Goal: Task Accomplishment & Management: Manage account settings

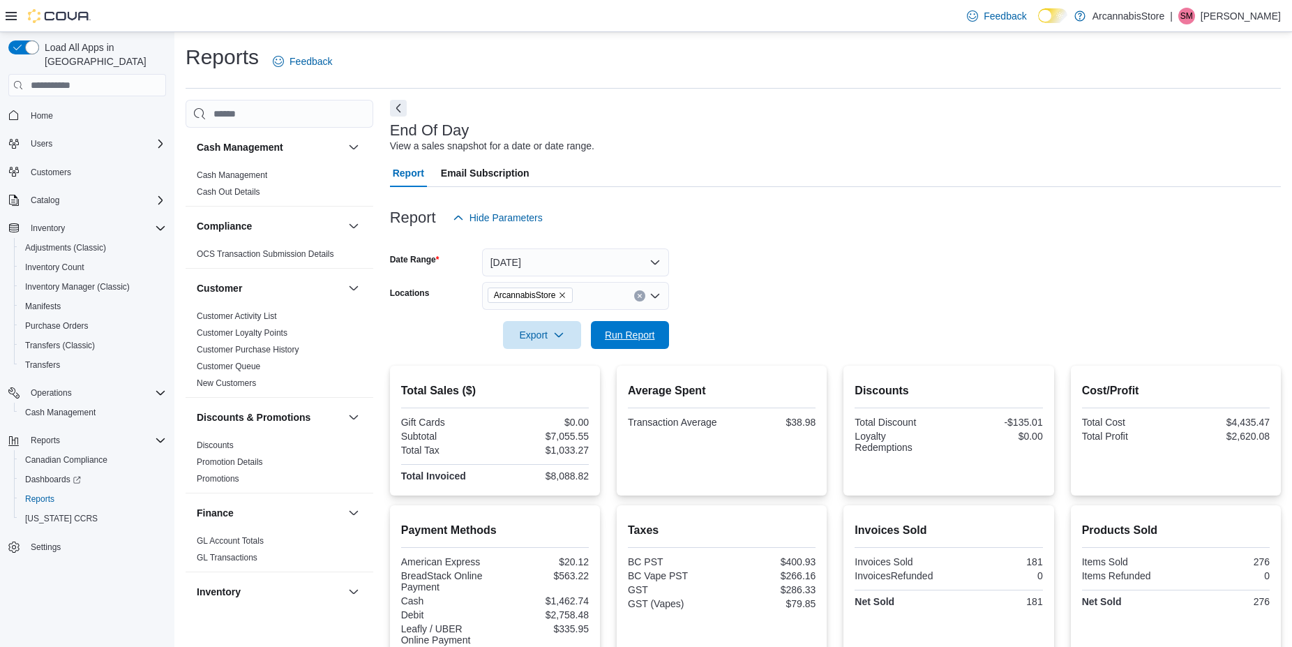
click at [603, 345] on span "Run Report" at bounding box center [629, 335] width 61 height 28
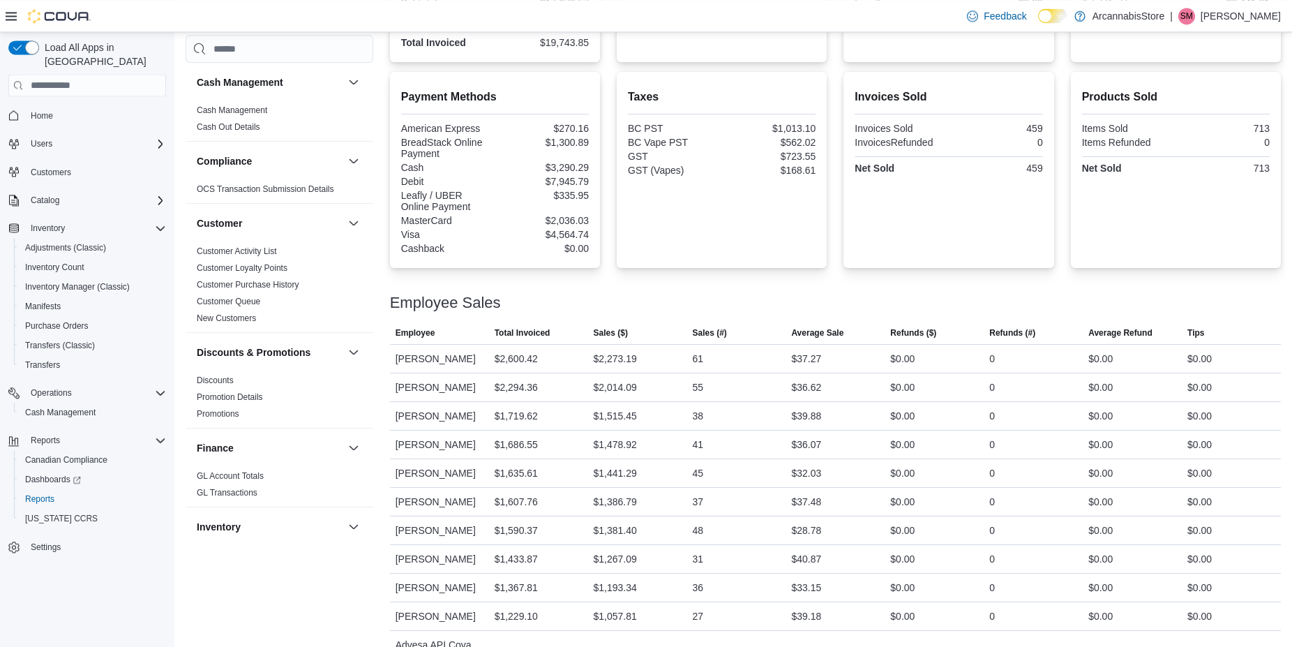
scroll to position [432, 0]
click at [46, 340] on span "Transfers (Classic)" at bounding box center [60, 345] width 70 height 11
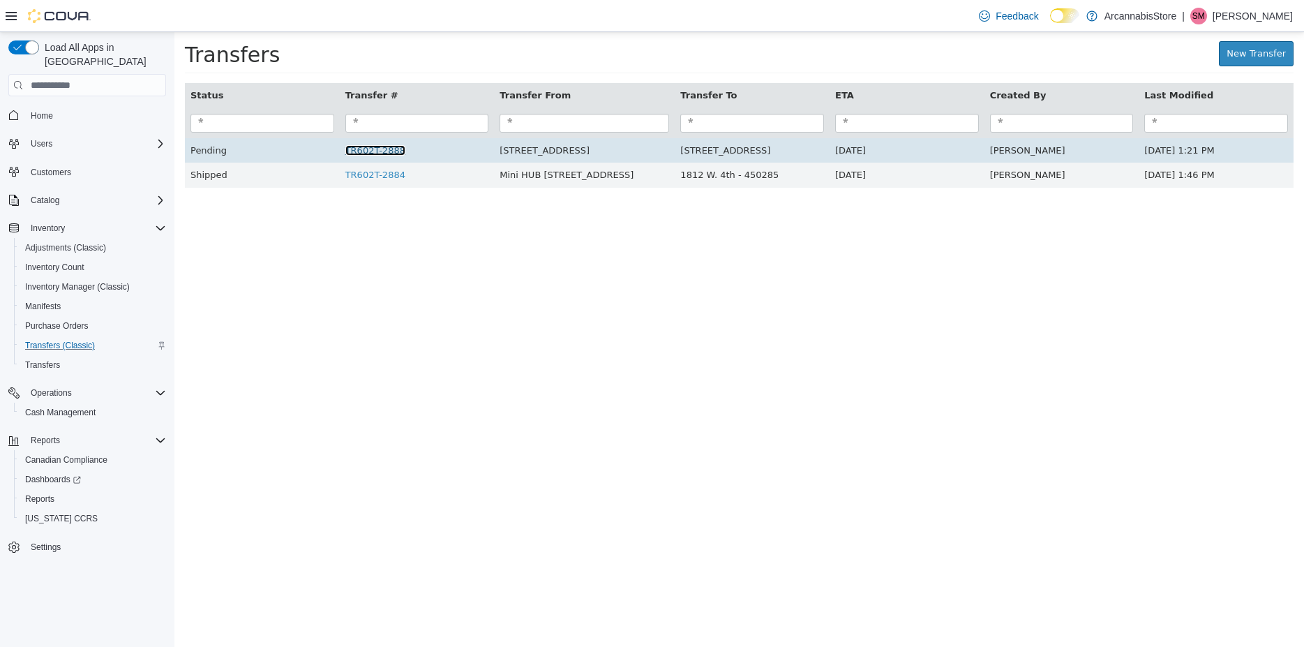
click at [372, 156] on link "TR602T-2888" at bounding box center [375, 150] width 60 height 10
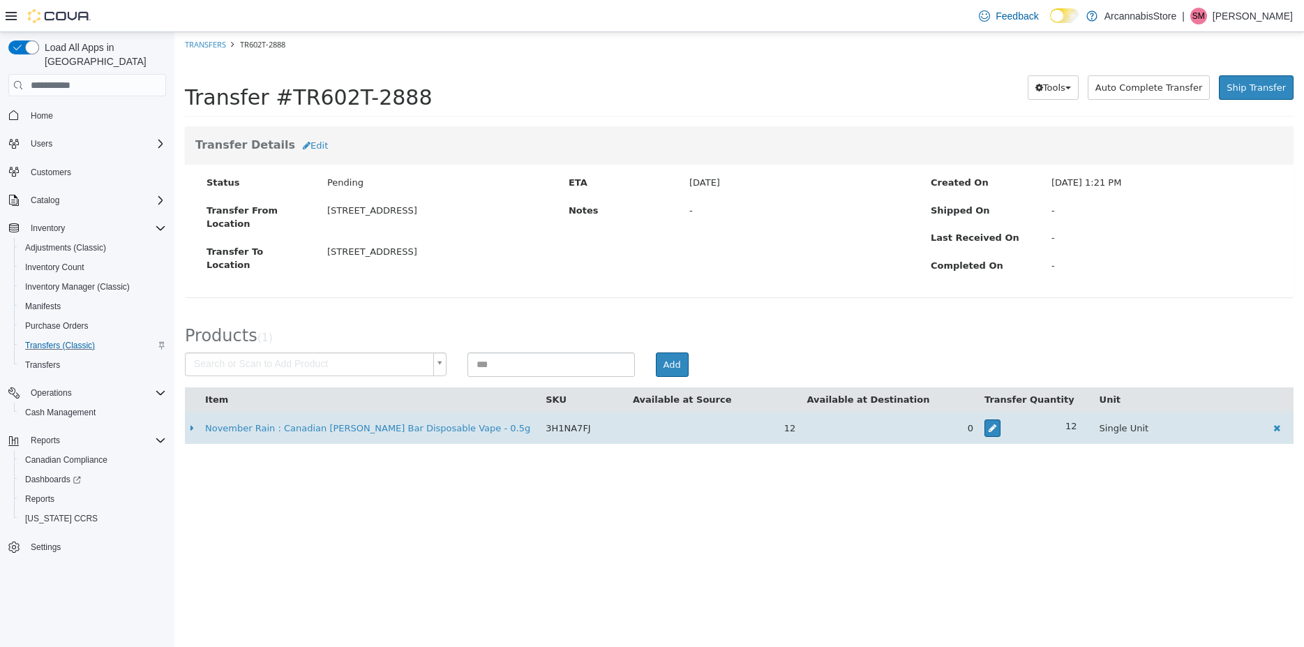
click at [895, 428] on td "0" at bounding box center [890, 427] width 178 height 31
click at [437, 430] on link "November Rain : Canadian [PERSON_NAME] Bar Disposable Vape - 0.5g" at bounding box center [367, 428] width 325 height 10
click at [996, 426] on icon "button" at bounding box center [993, 427] width 8 height 9
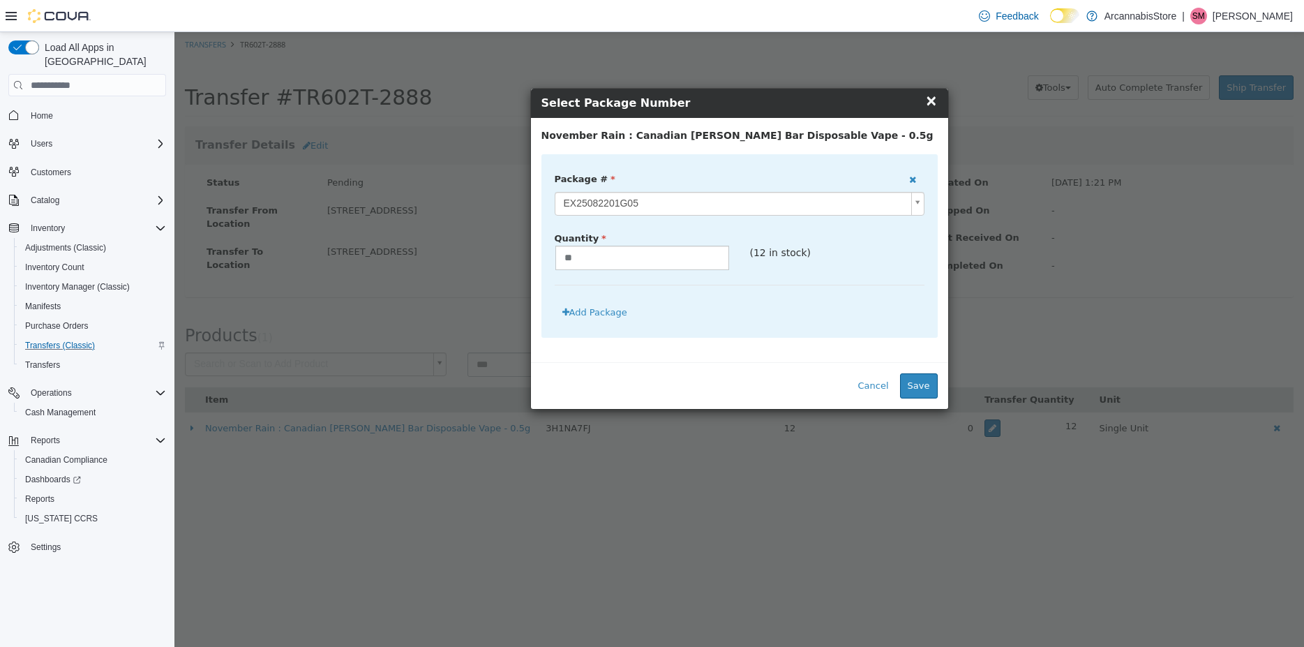
click at [927, 91] on div "× Close Select Package Number" at bounding box center [739, 103] width 417 height 29
click at [931, 105] on span "×" at bounding box center [931, 100] width 13 height 17
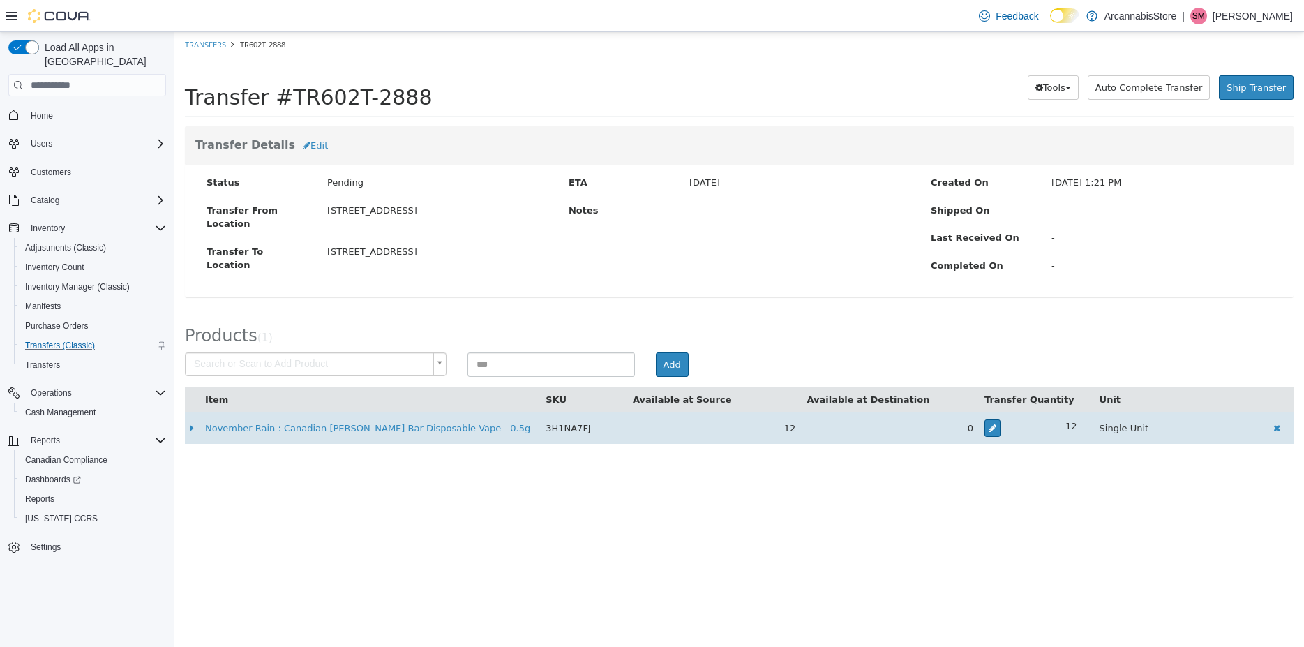
click at [649, 428] on td "12" at bounding box center [714, 427] width 174 height 31
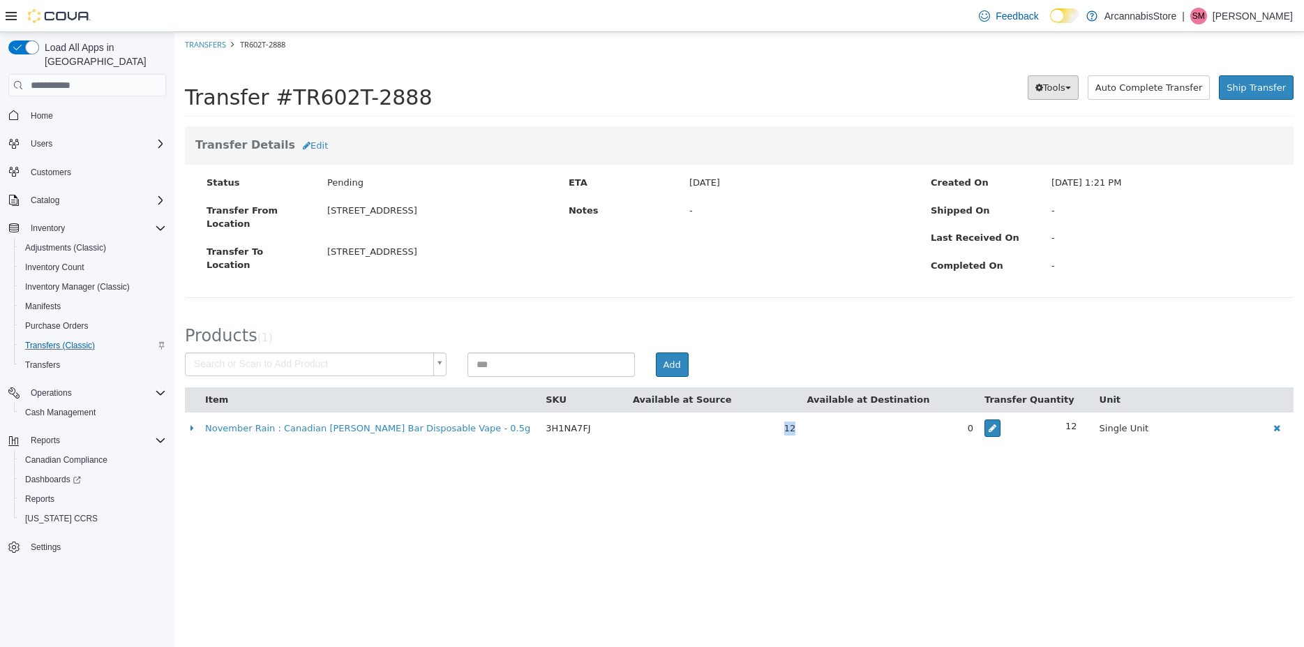
click at [1062, 88] on span "Tools" at bounding box center [1054, 87] width 22 height 10
click at [1062, 87] on span "Tools" at bounding box center [1054, 87] width 22 height 10
click at [92, 356] on div "Transfers" at bounding box center [93, 364] width 146 height 17
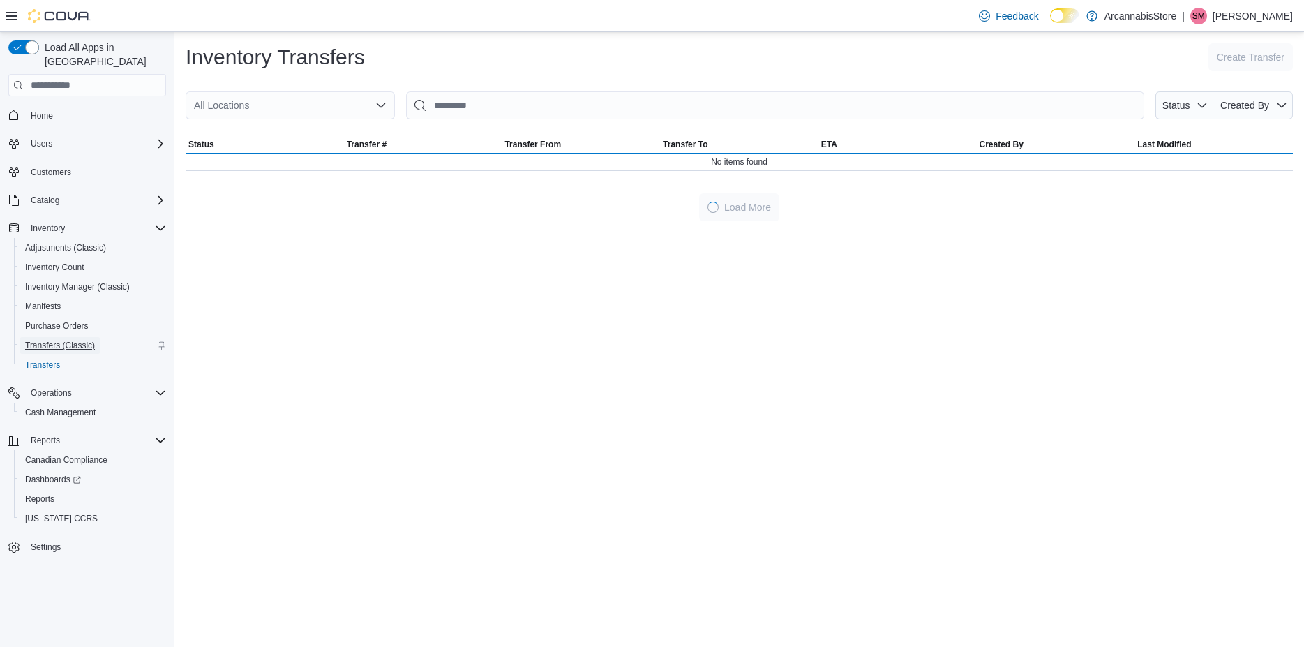
click at [91, 340] on span "Transfers (Classic)" at bounding box center [60, 345] width 70 height 11
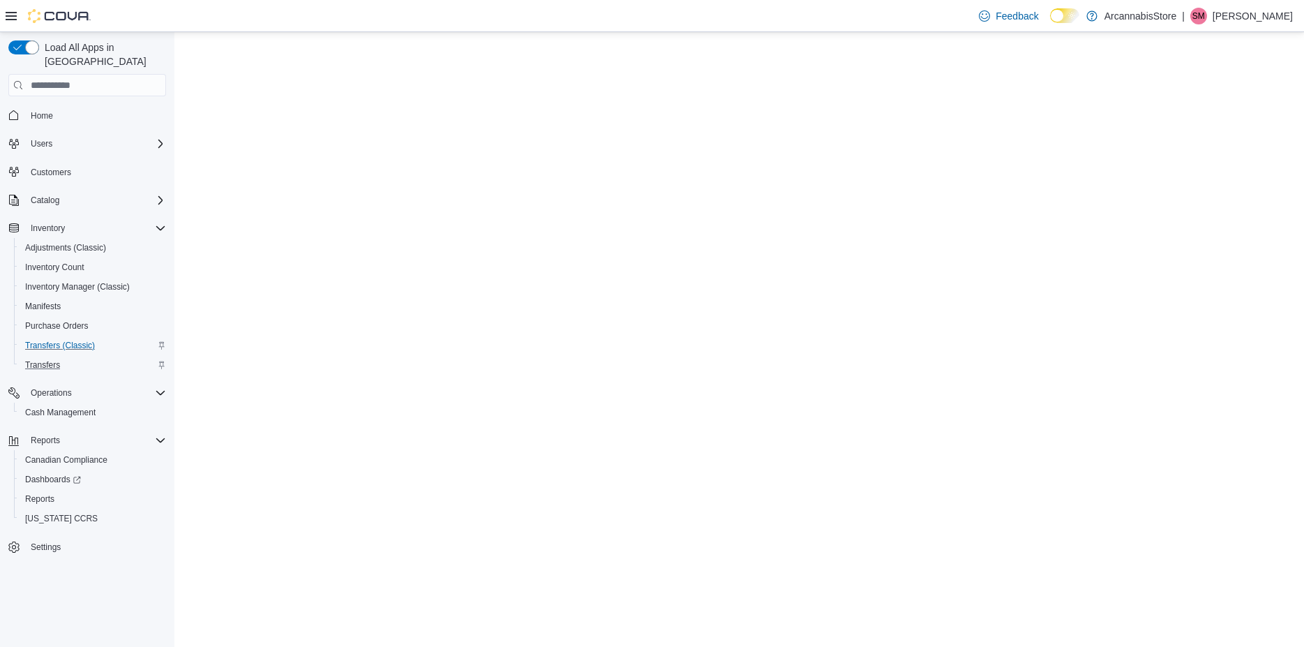
click at [91, 356] on div "Transfers" at bounding box center [93, 364] width 146 height 17
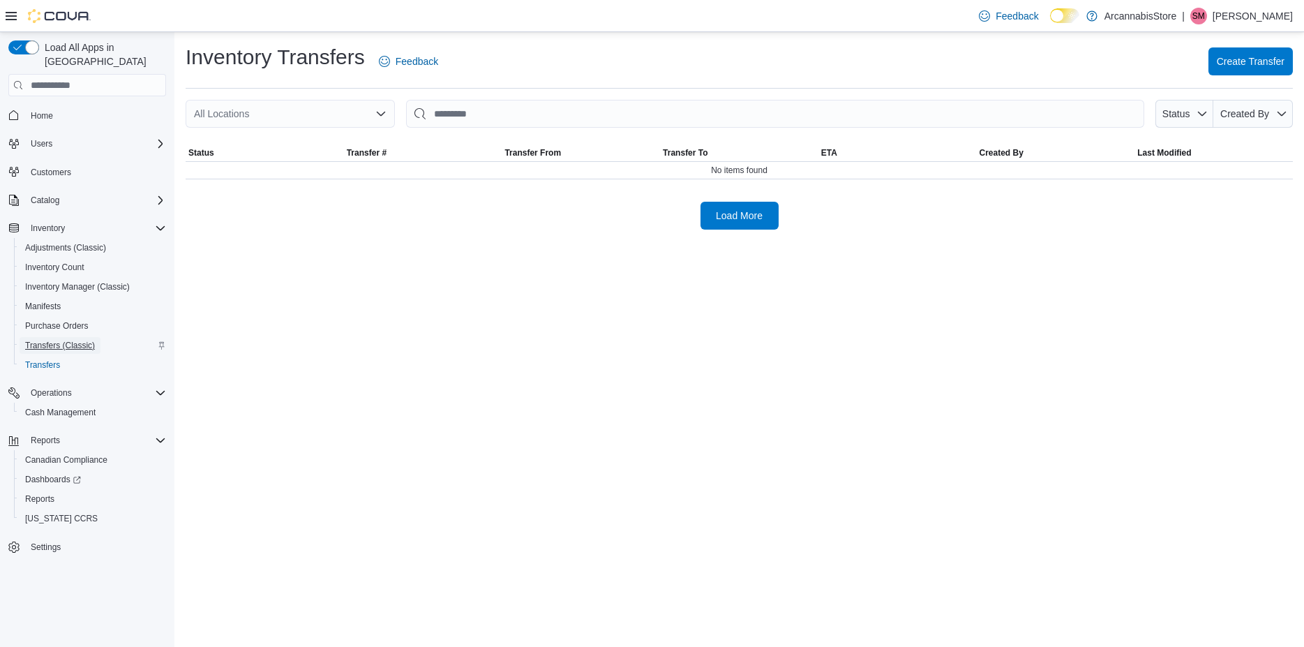
click at [93, 340] on span "Transfers (Classic)" at bounding box center [60, 345] width 70 height 11
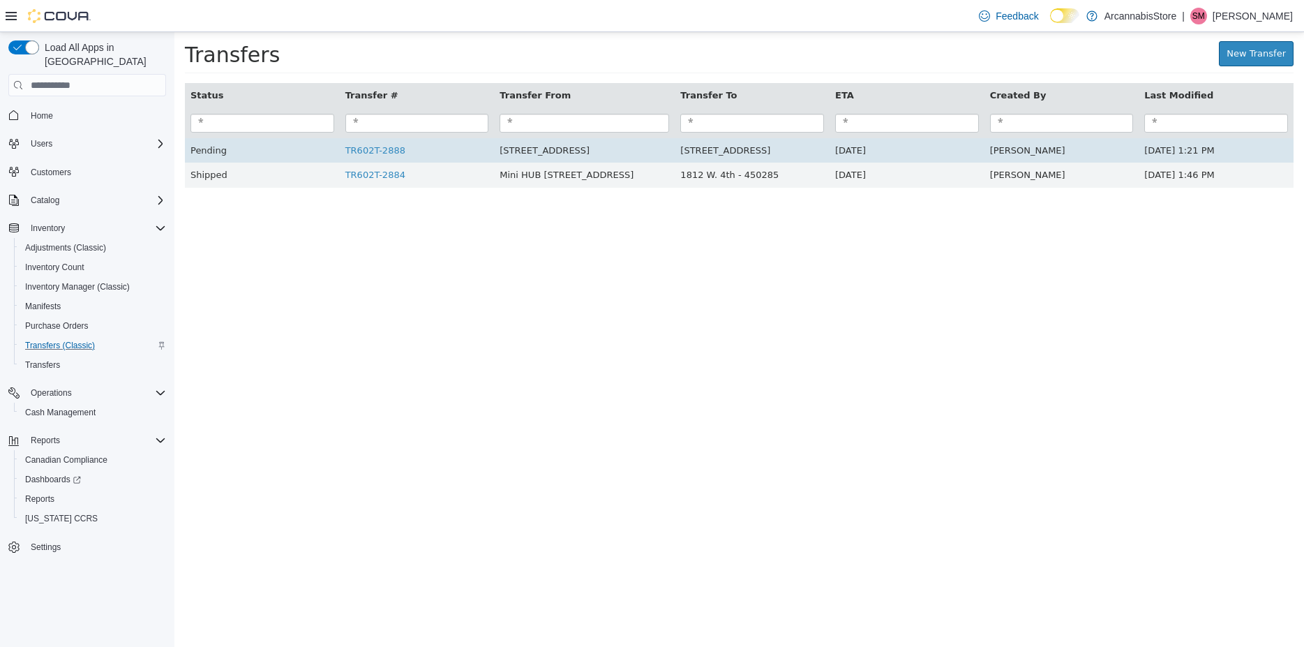
click at [456, 151] on td "TR602T-2888" at bounding box center [417, 150] width 155 height 25
click at [456, 150] on td "TR602T-2888" at bounding box center [417, 150] width 155 height 25
click at [452, 150] on td "TR602T-2888" at bounding box center [417, 150] width 155 height 25
click at [383, 155] on link "TR602T-2888" at bounding box center [375, 150] width 60 height 10
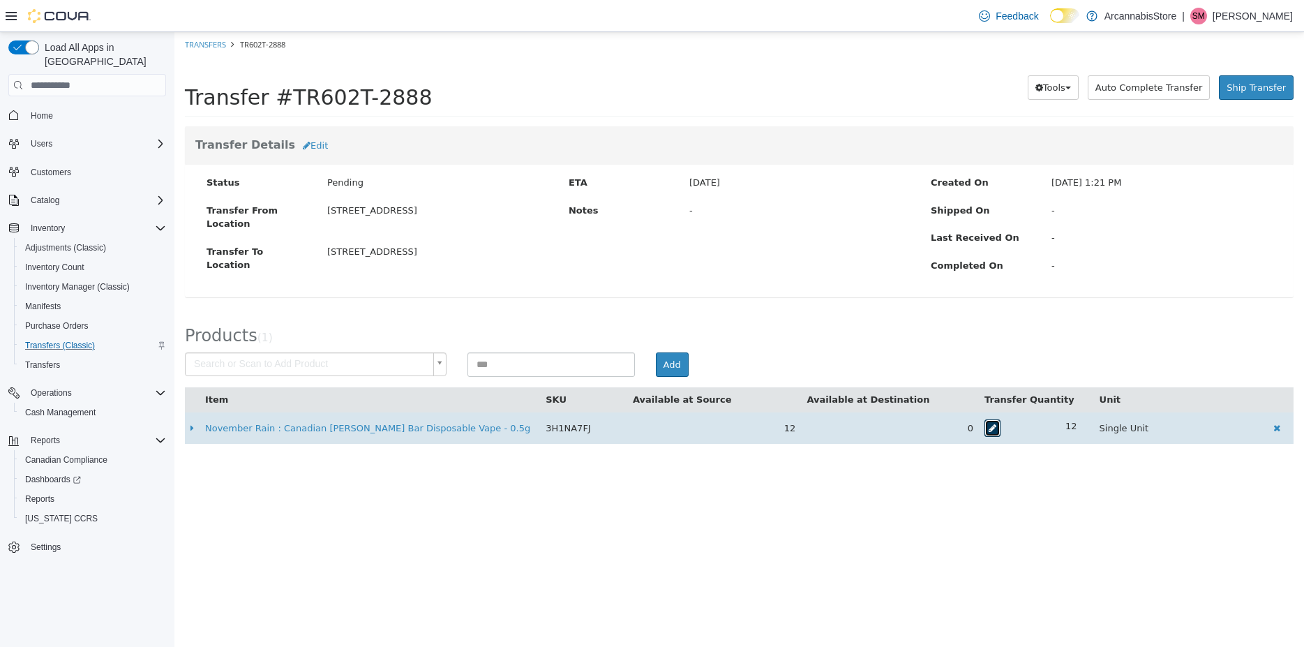
click at [996, 431] on icon "button" at bounding box center [993, 427] width 8 height 9
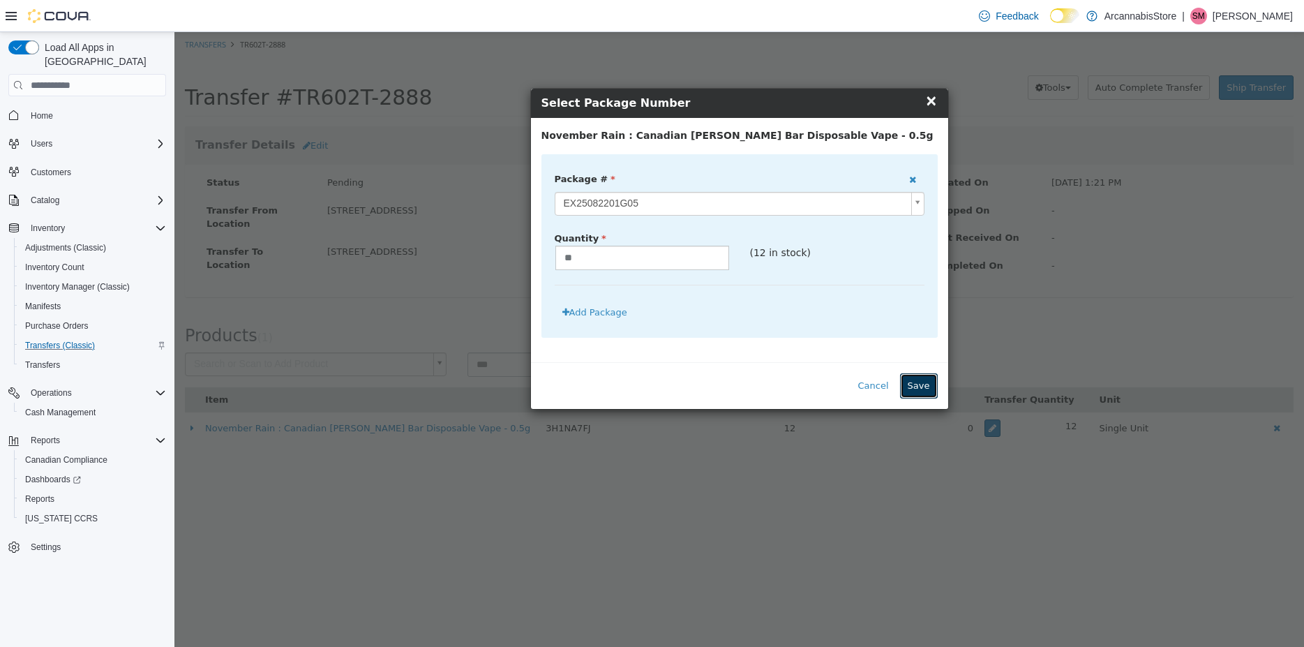
click at [920, 393] on button "Save" at bounding box center [919, 385] width 38 height 25
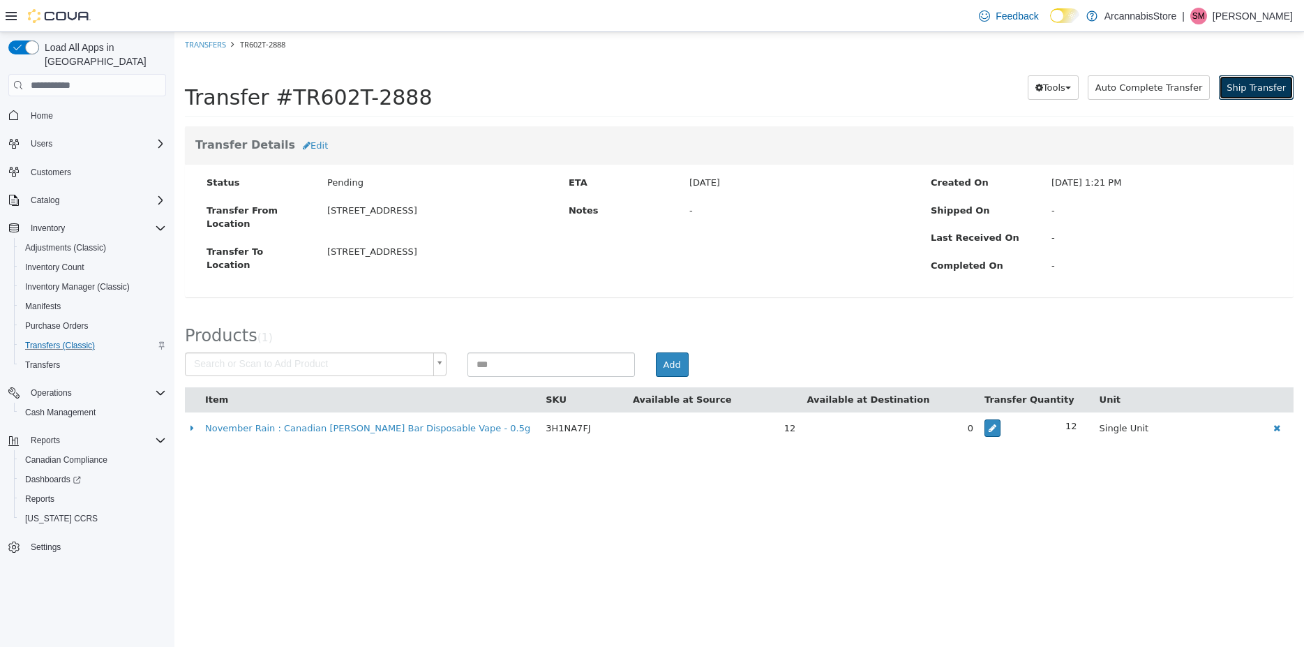
click at [1275, 96] on button "Ship Transfer" at bounding box center [1256, 87] width 75 height 25
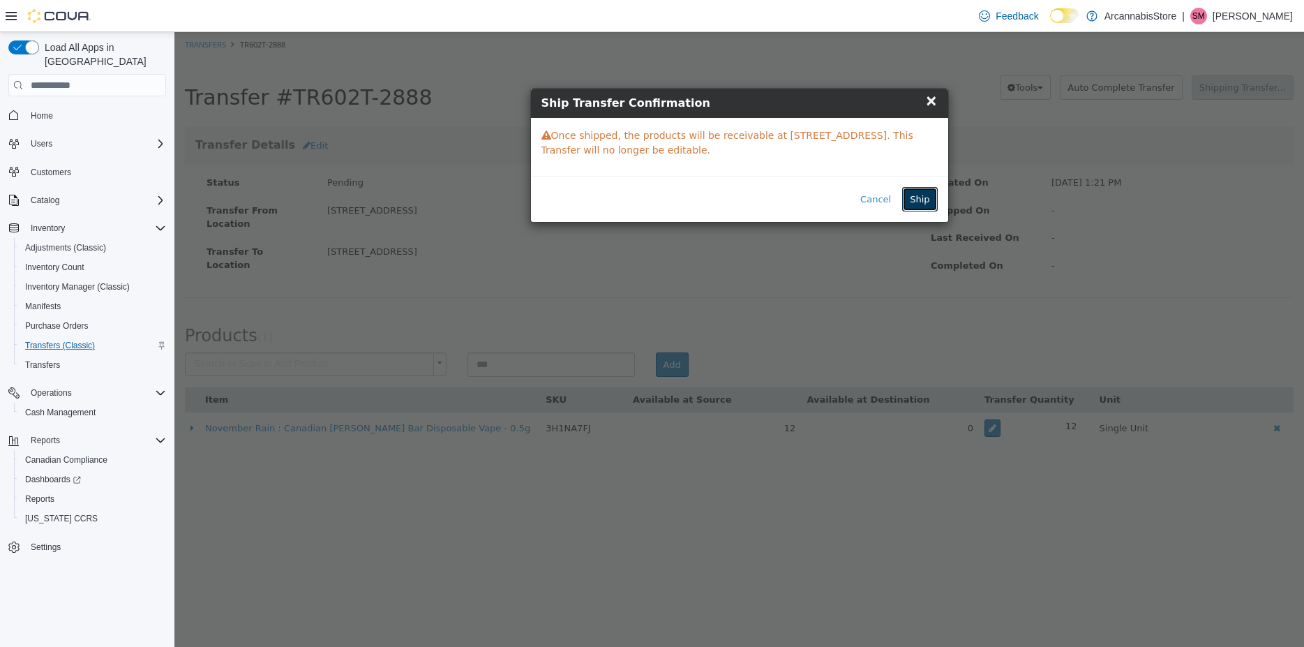
click at [912, 200] on button "Ship" at bounding box center [919, 199] width 35 height 25
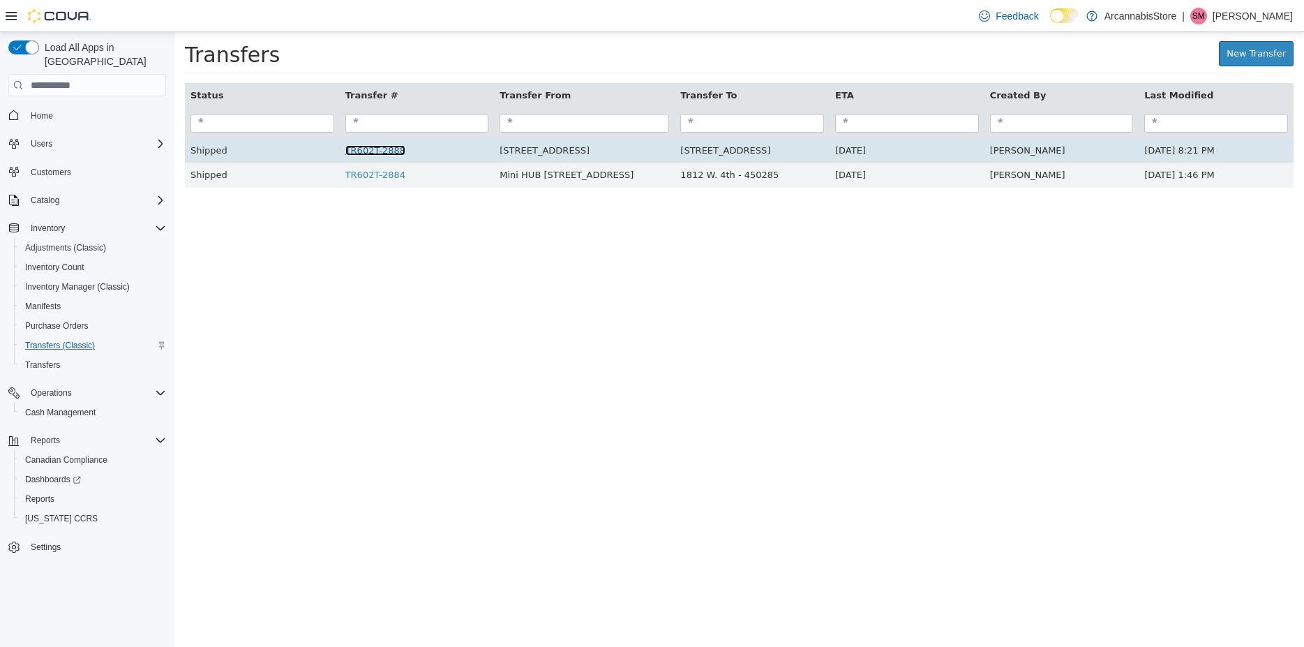
click at [384, 151] on link "TR602T-2888" at bounding box center [375, 150] width 60 height 10
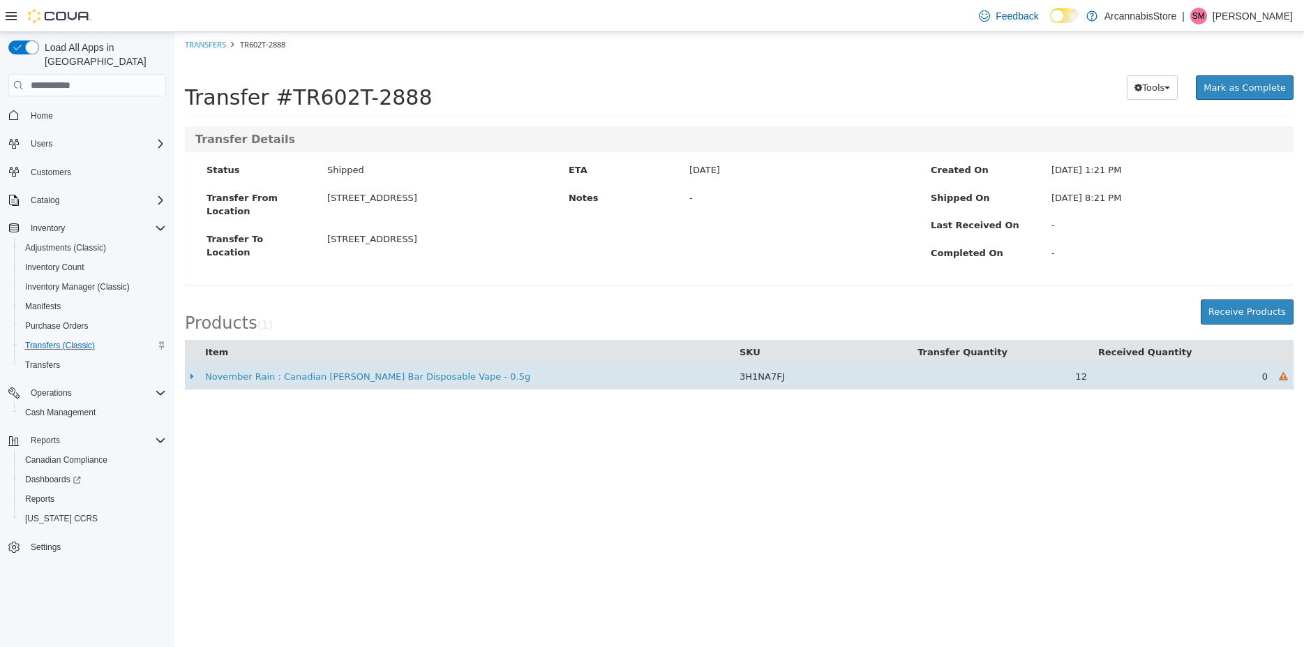
click at [1105, 380] on td "0" at bounding box center [1182, 376] width 181 height 25
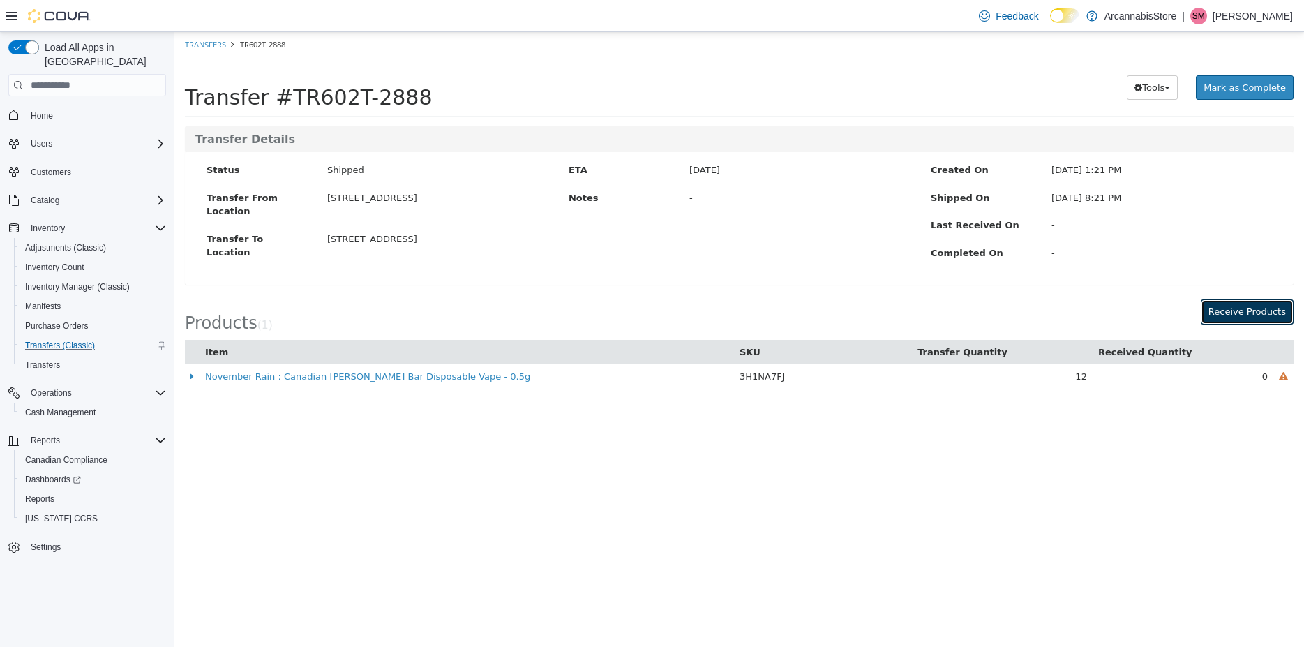
click at [1240, 309] on button "Receive Products" at bounding box center [1247, 311] width 93 height 25
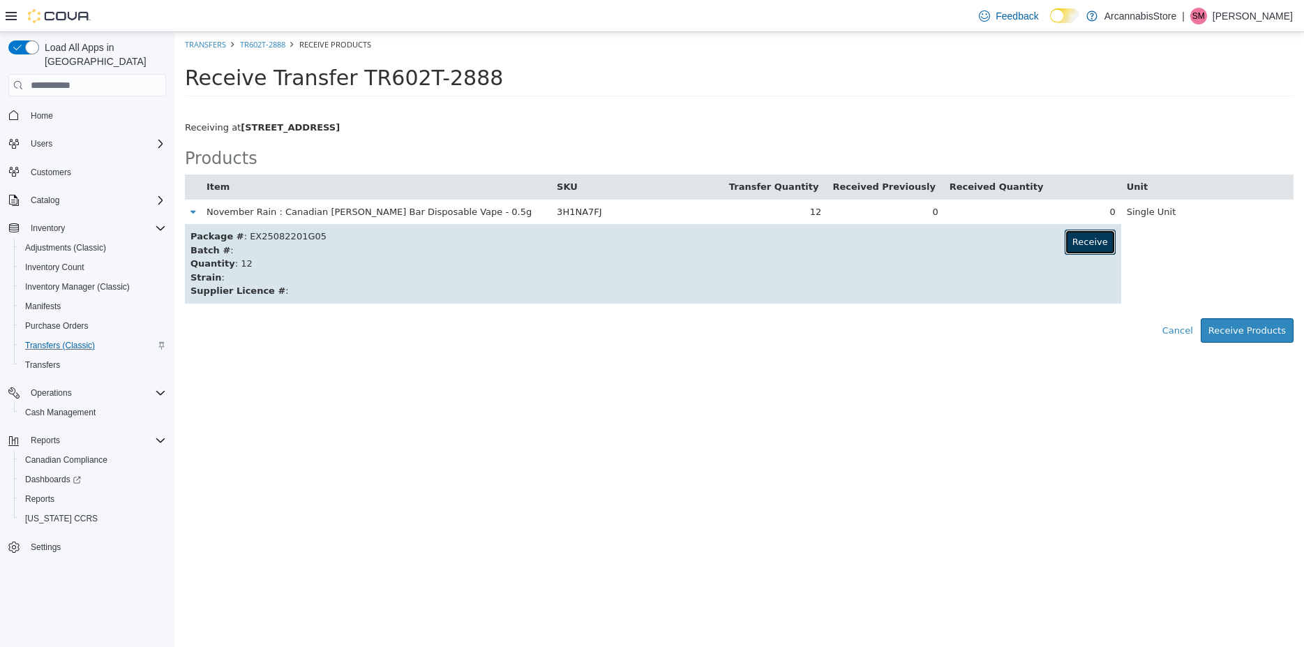
click at [1082, 247] on button "Receive" at bounding box center [1090, 242] width 51 height 25
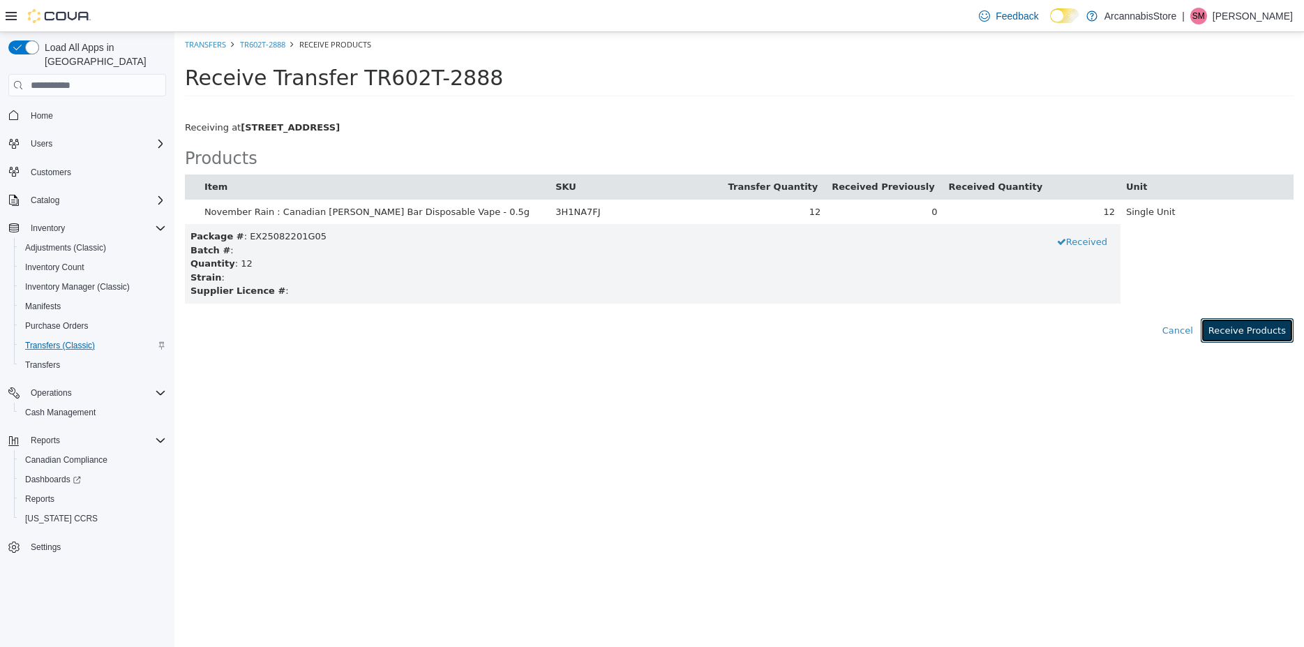
click at [1239, 342] on button "Receive Products" at bounding box center [1247, 330] width 93 height 25
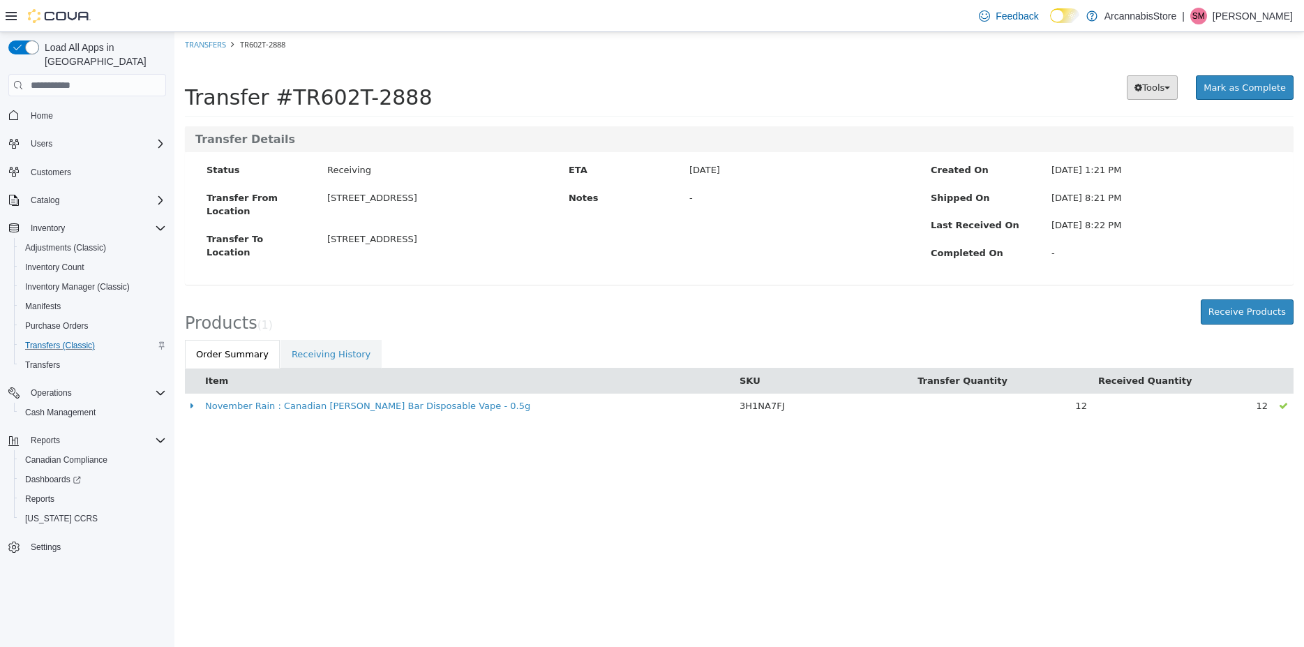
click at [1178, 84] on button "Tools" at bounding box center [1152, 87] width 51 height 25
click at [1165, 115] on link "PDF Download" at bounding box center [1122, 114] width 110 height 19
click at [1168, 98] on button "Tools" at bounding box center [1152, 87] width 51 height 25
click at [1161, 119] on link "PDF Download" at bounding box center [1122, 114] width 110 height 19
click at [1170, 89] on span "button" at bounding box center [1167, 88] width 6 height 3
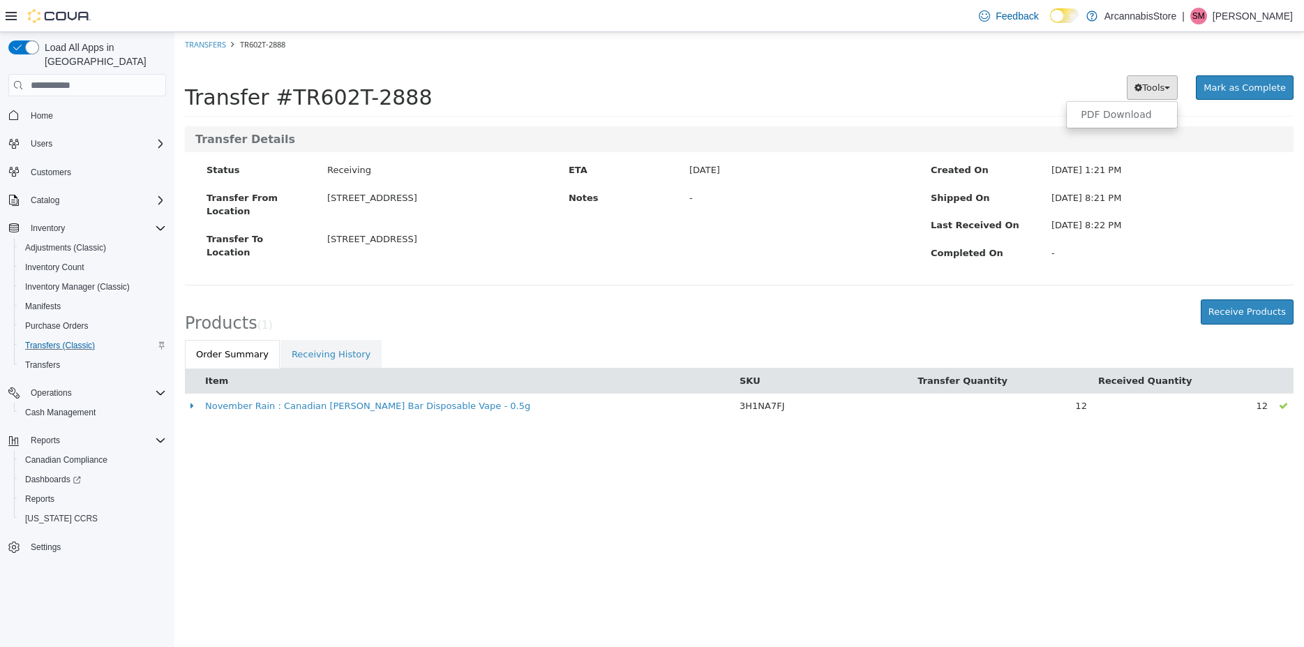
click at [1170, 104] on ul "PDF Download" at bounding box center [1122, 114] width 112 height 27
click at [1164, 89] on span "Tools" at bounding box center [1153, 87] width 22 height 10
click at [1165, 114] on link "PDF Download" at bounding box center [1122, 114] width 110 height 19
click at [1174, 93] on button "Tools" at bounding box center [1152, 87] width 51 height 25
click at [1160, 111] on link "PDF Download" at bounding box center [1122, 114] width 110 height 19
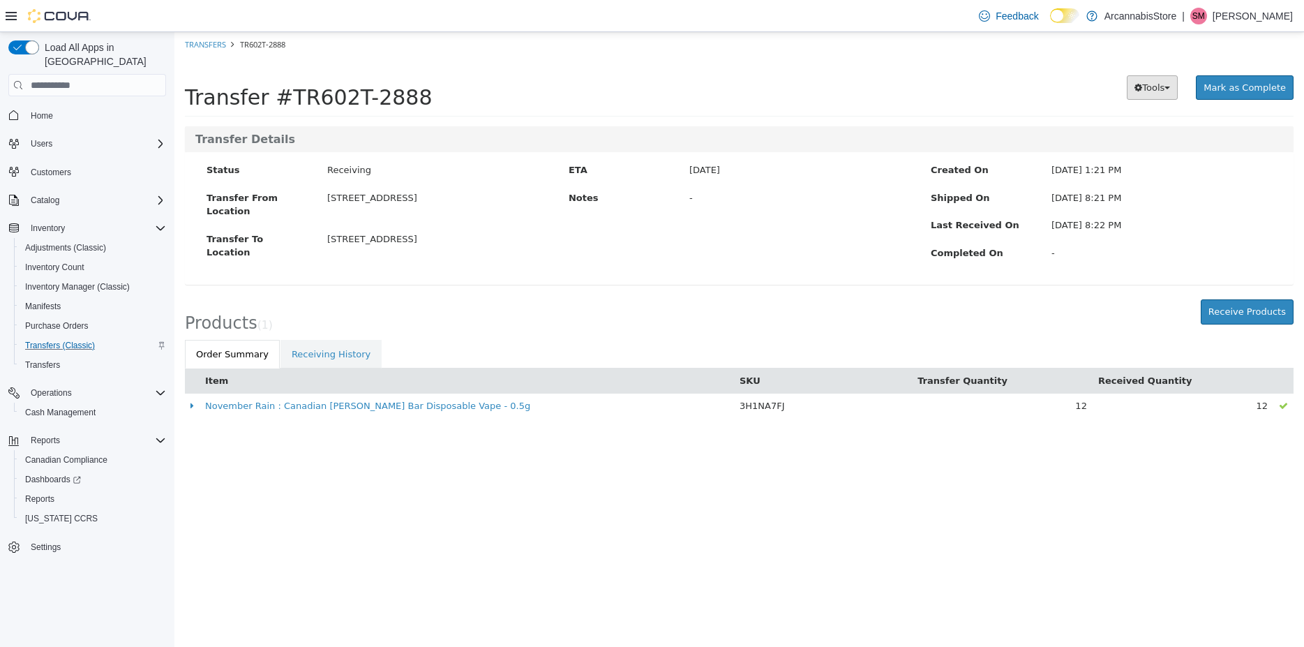
click at [1162, 93] on span "Tools" at bounding box center [1153, 87] width 22 height 10
click at [1074, 93] on div "Preparing Download... Tools PDF Download [PERSON_NAME] as Complete" at bounding box center [1063, 87] width 460 height 43
click at [1159, 89] on span "Tools" at bounding box center [1153, 87] width 22 height 10
click at [1115, 128] on ul "PDF Download" at bounding box center [1122, 114] width 112 height 27
click at [1117, 103] on div "Preparing Download... Tools PDF Download [PERSON_NAME] as Complete" at bounding box center [1063, 87] width 460 height 43
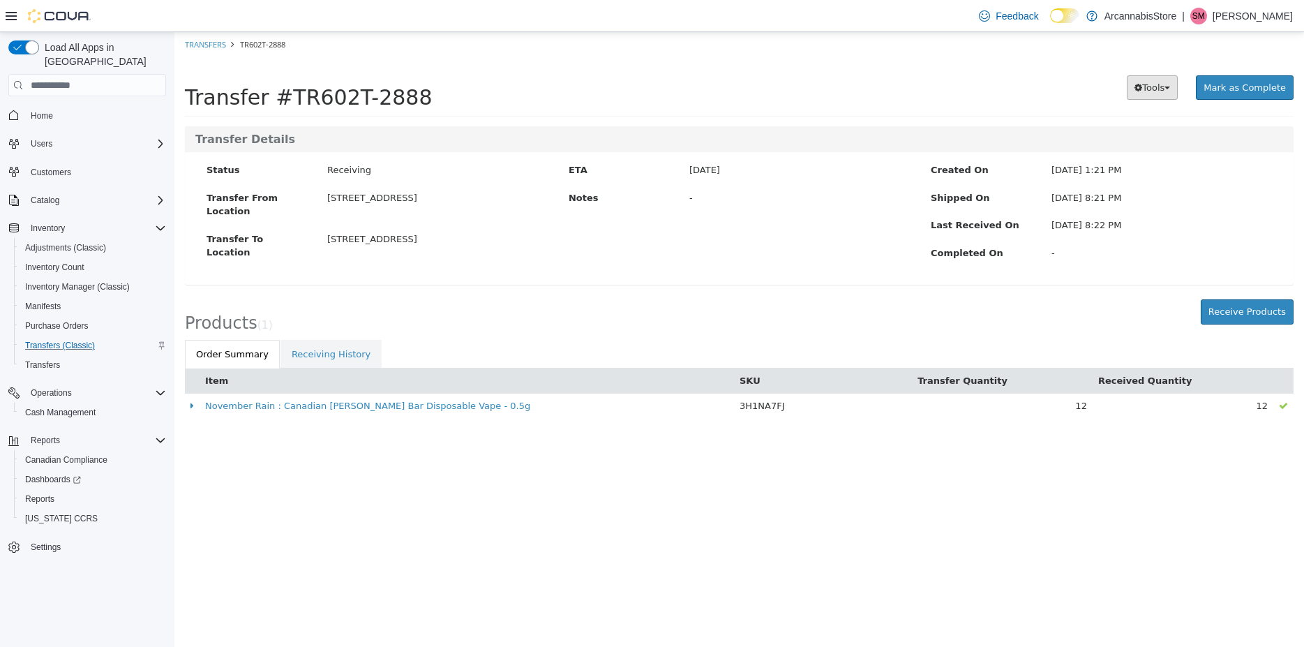
click at [1173, 80] on button "Tools" at bounding box center [1152, 87] width 51 height 25
click at [1132, 123] on link "PDF Download" at bounding box center [1122, 114] width 110 height 19
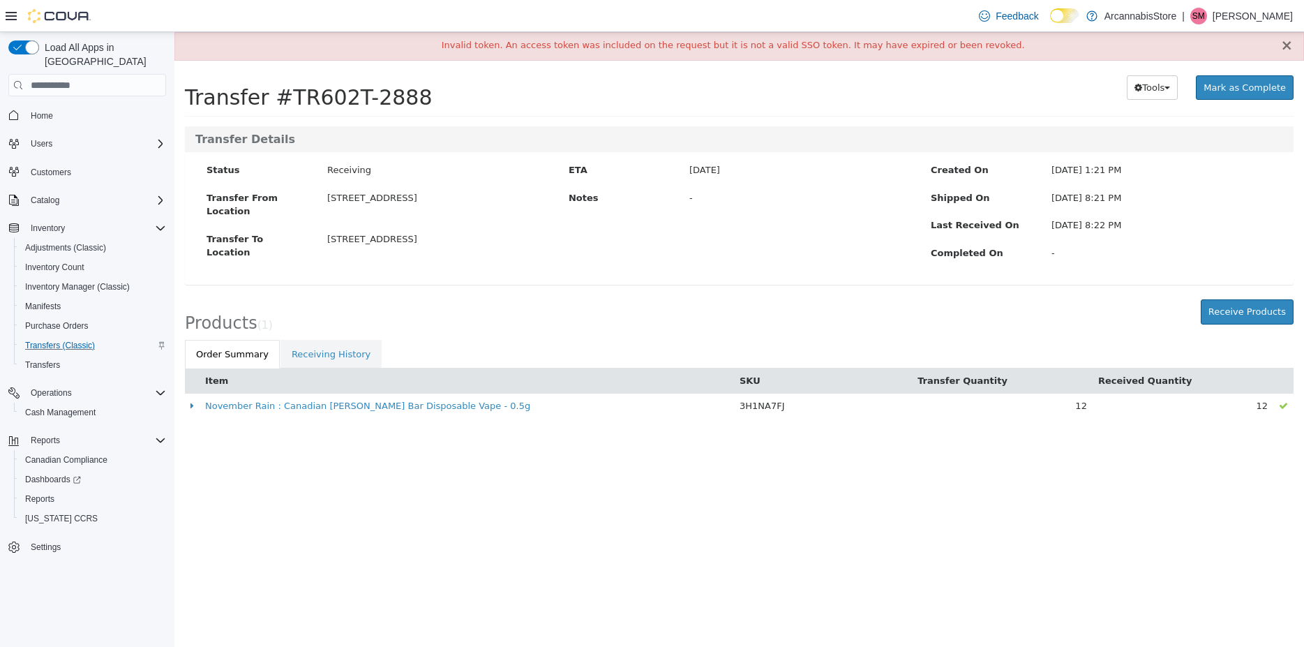
click at [1289, 44] on button "×" at bounding box center [1286, 45] width 13 height 15
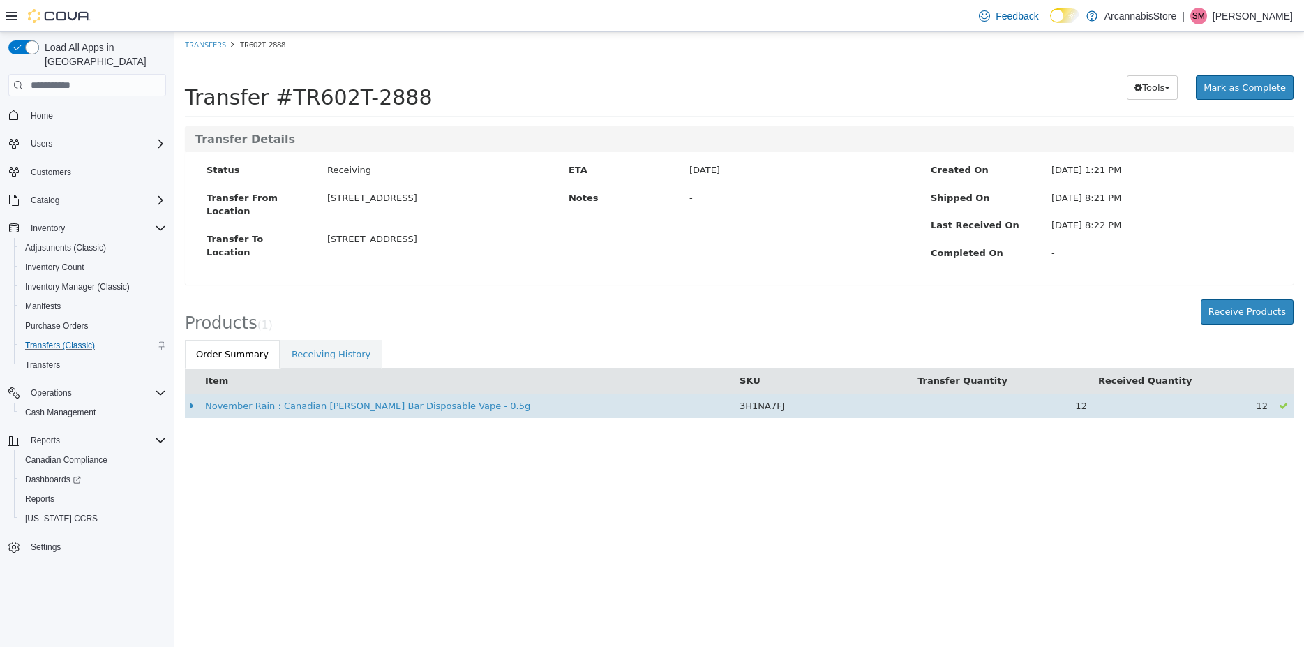
click at [1264, 407] on span "12" at bounding box center [1262, 405] width 12 height 10
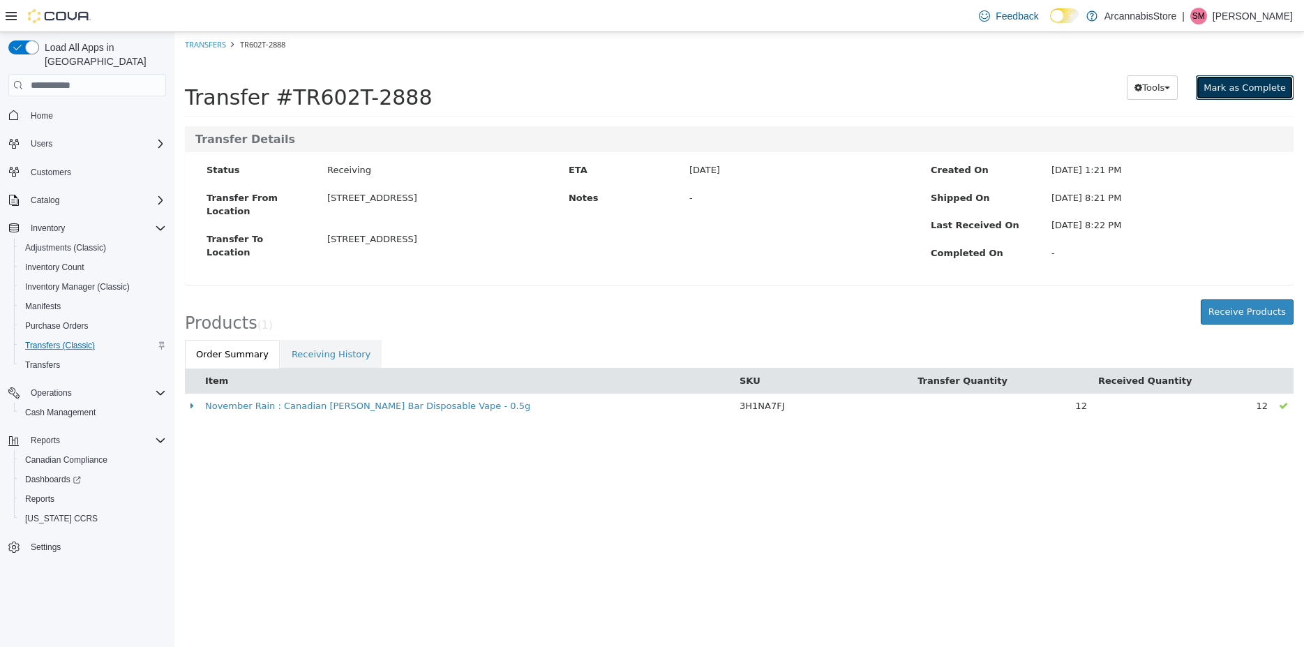
click at [1221, 91] on span "Mark as Complete" at bounding box center [1244, 87] width 82 height 10
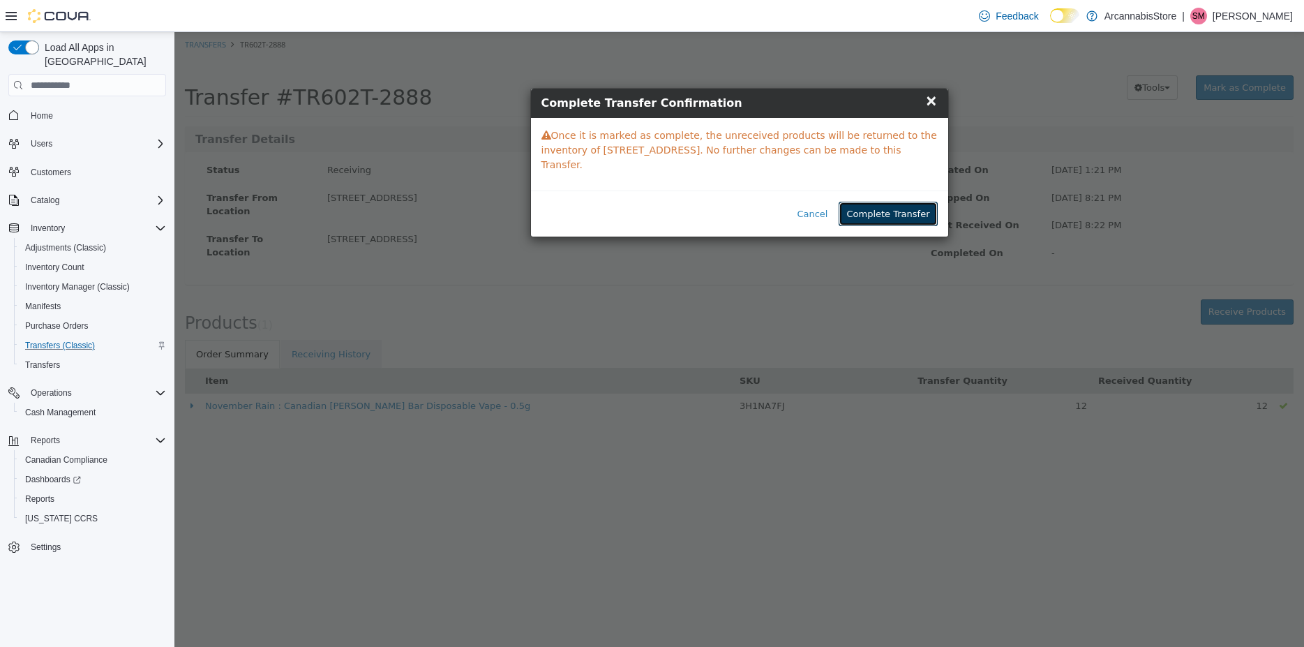
click at [893, 202] on button "Complete Transfer" at bounding box center [888, 214] width 98 height 25
